Goal: Transaction & Acquisition: Purchase product/service

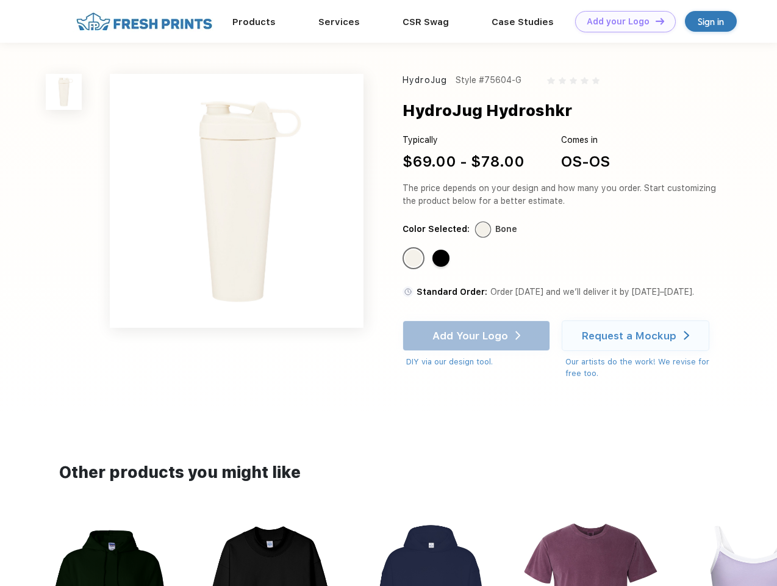
click at [621, 21] on link "Add your Logo Design Tool" at bounding box center [625, 21] width 101 height 21
click at [0, 0] on div "Design Tool" at bounding box center [0, 0] width 0 height 0
click at [655, 21] on link "Add your Logo Design Tool" at bounding box center [625, 21] width 101 height 21
click at [64, 92] on img at bounding box center [64, 92] width 36 height 36
click at [415, 259] on div "Standard Color" at bounding box center [413, 258] width 17 height 17
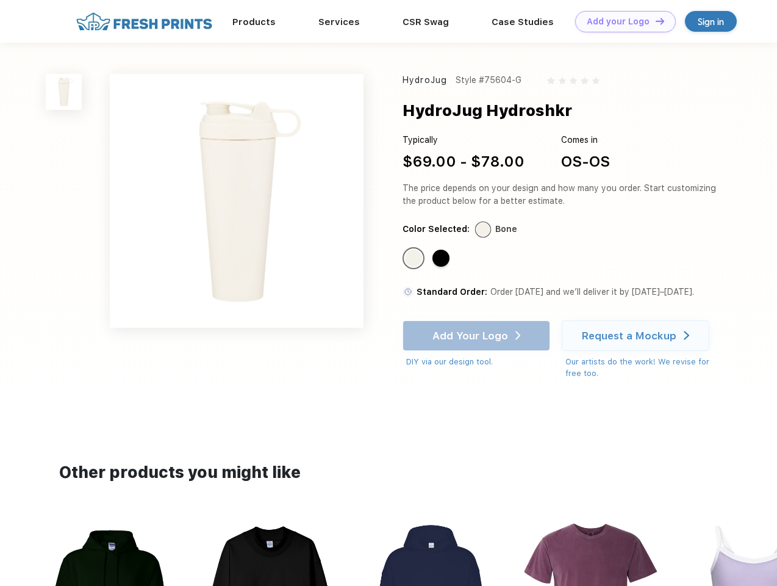
click at [442, 259] on div "Standard Color" at bounding box center [441, 258] width 17 height 17
click at [478, 336] on div "Add Your Logo DIY via our design tool. Ah shoot! This product isn't up in our d…" at bounding box center [477, 344] width 148 height 48
click at [638, 336] on div "Request a Mockup" at bounding box center [629, 335] width 95 height 12
